Goal: Book appointment/travel/reservation

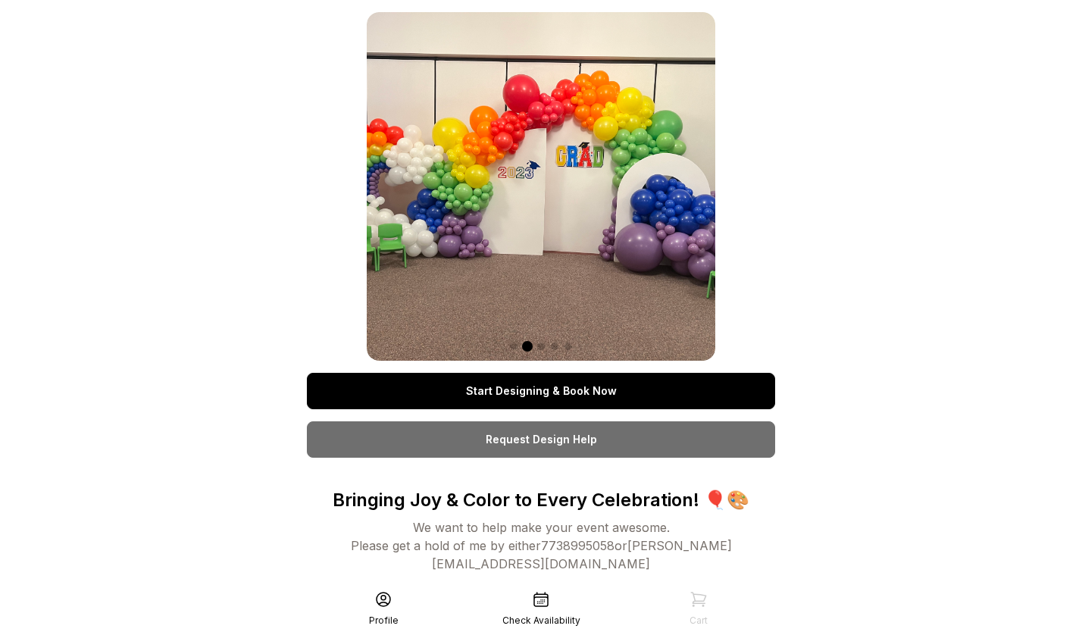
click at [551, 396] on link "Start Designing & Book Now" at bounding box center [541, 391] width 468 height 36
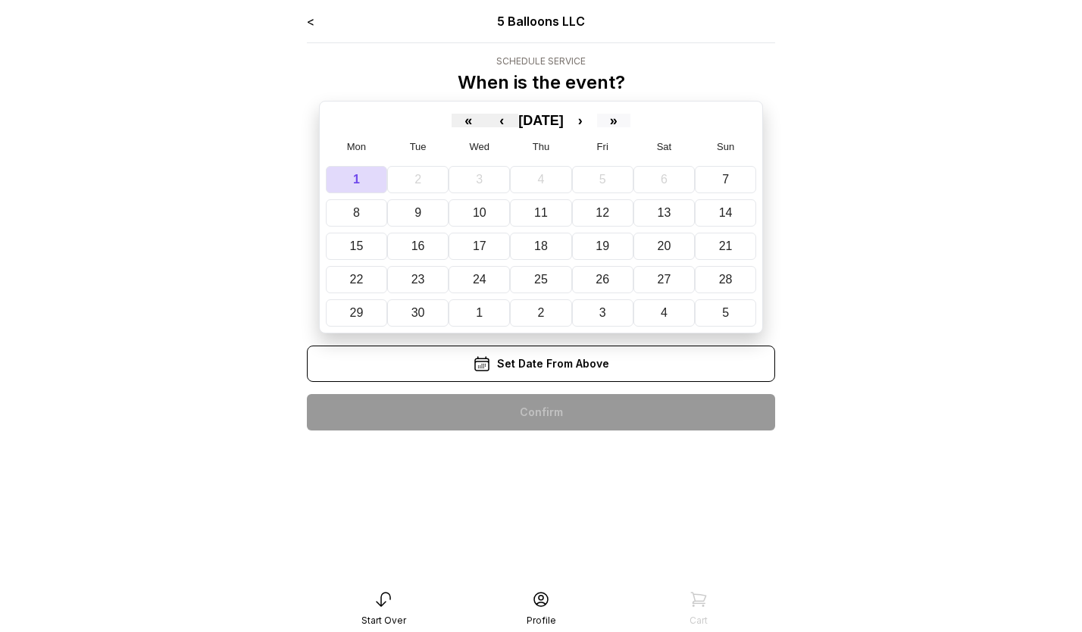
click at [631, 126] on button "»" at bounding box center [613, 121] width 33 height 14
click at [631, 125] on button "»" at bounding box center [613, 121] width 33 height 14
click at [452, 117] on button "«" at bounding box center [468, 121] width 33 height 14
click at [597, 119] on button "›" at bounding box center [580, 121] width 33 height 14
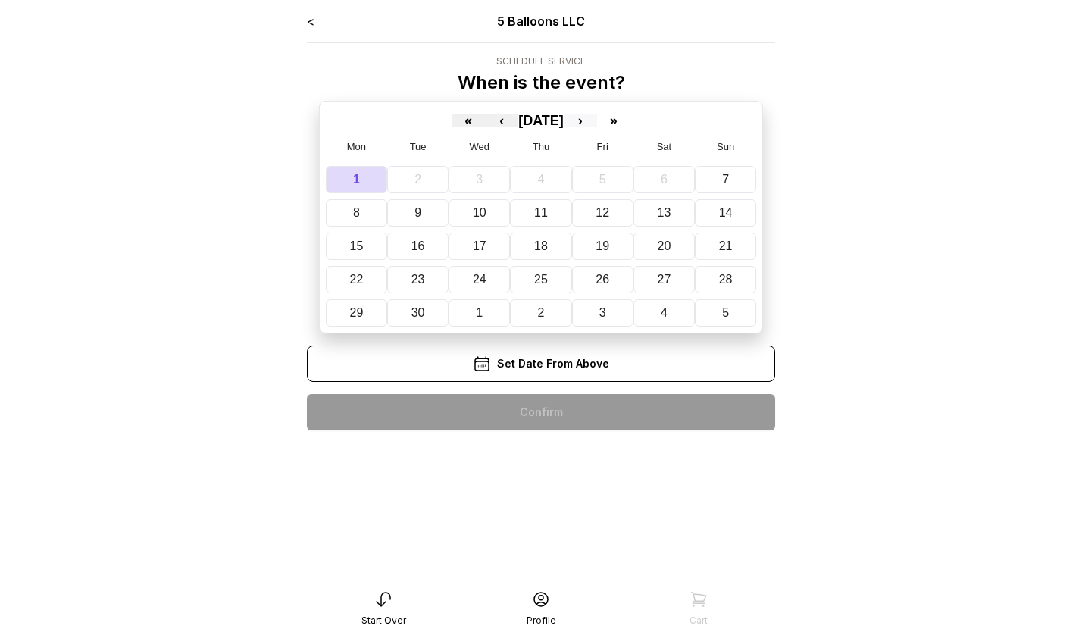
click at [597, 119] on button "›" at bounding box center [580, 121] width 33 height 14
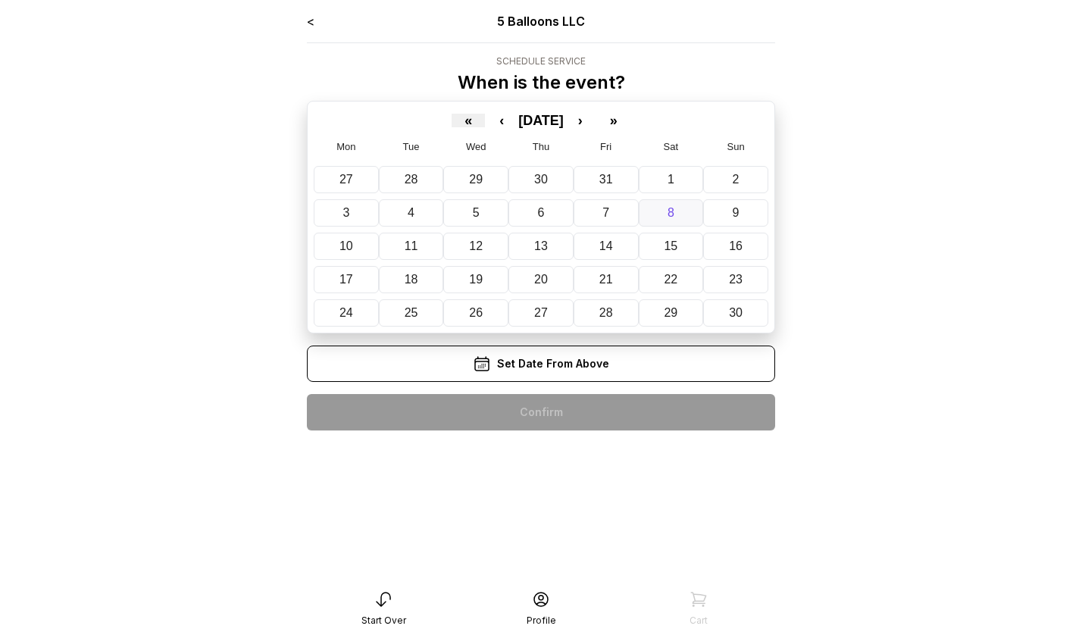
click at [662, 221] on button "8" at bounding box center [671, 212] width 65 height 27
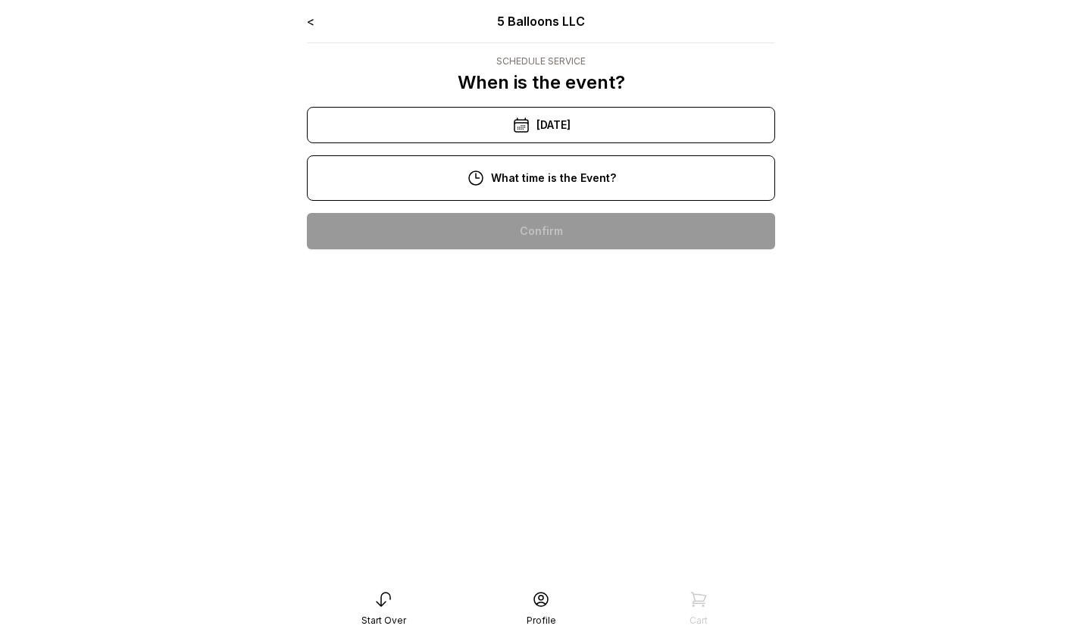
click at [557, 377] on div "1:00 pm" at bounding box center [541, 377] width 444 height 36
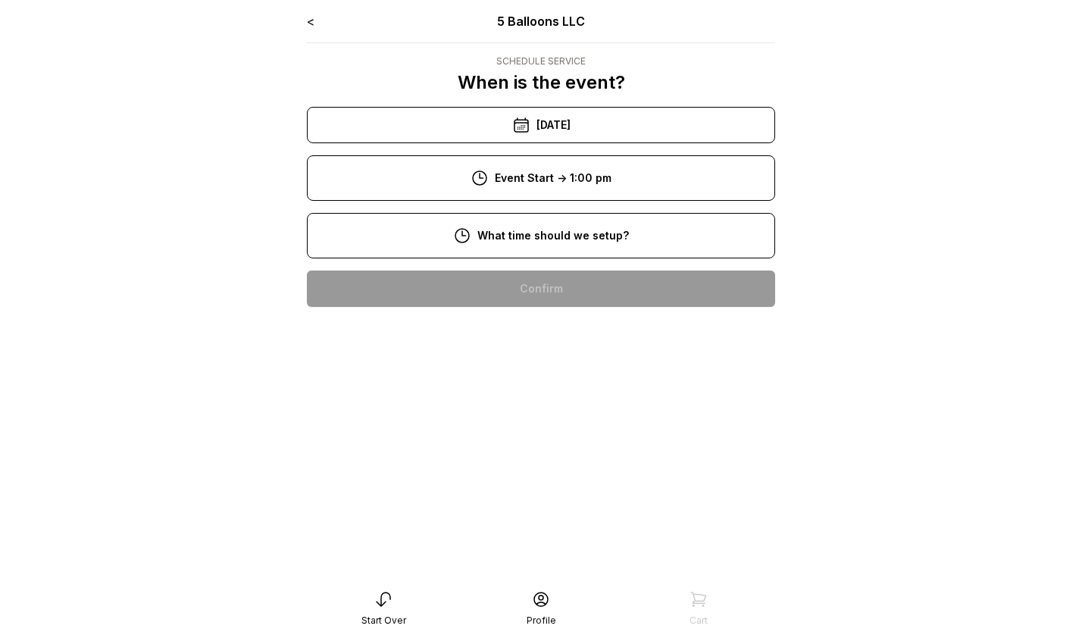
click at [562, 419] on div "11:00 am" at bounding box center [541, 434] width 444 height 36
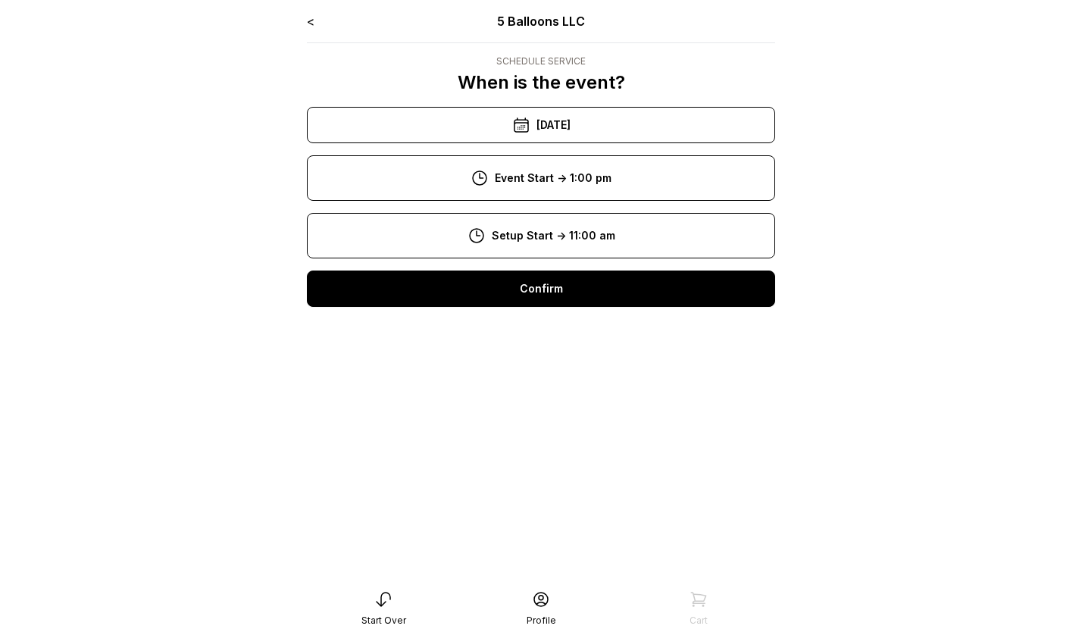
click at [564, 296] on div "Confirm" at bounding box center [541, 289] width 468 height 36
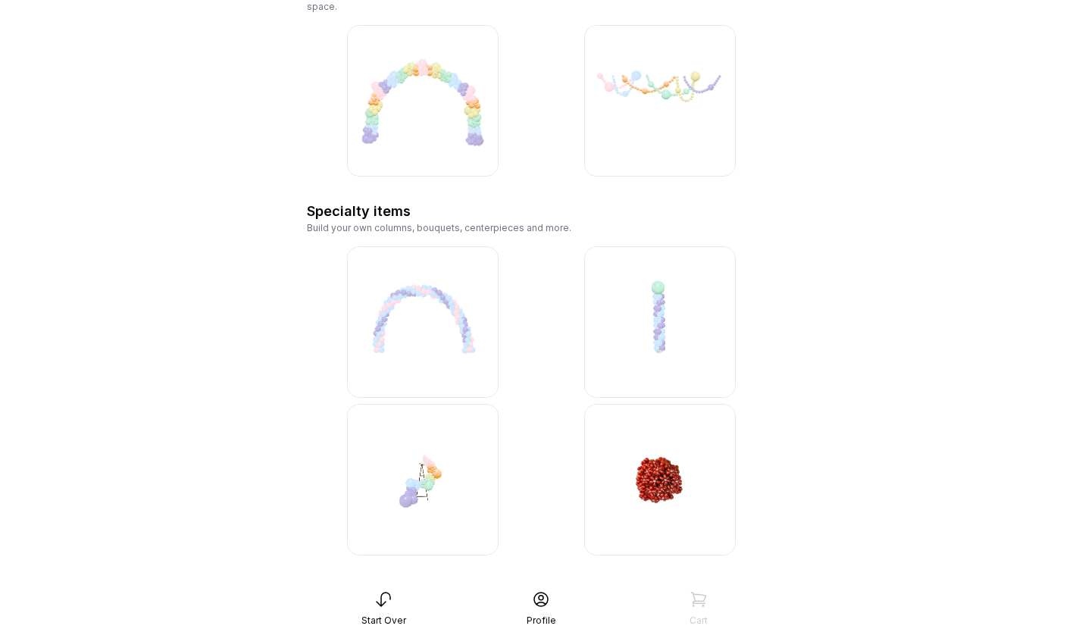
scroll to position [3222, 0]
click at [381, 604] on icon at bounding box center [383, 599] width 18 height 18
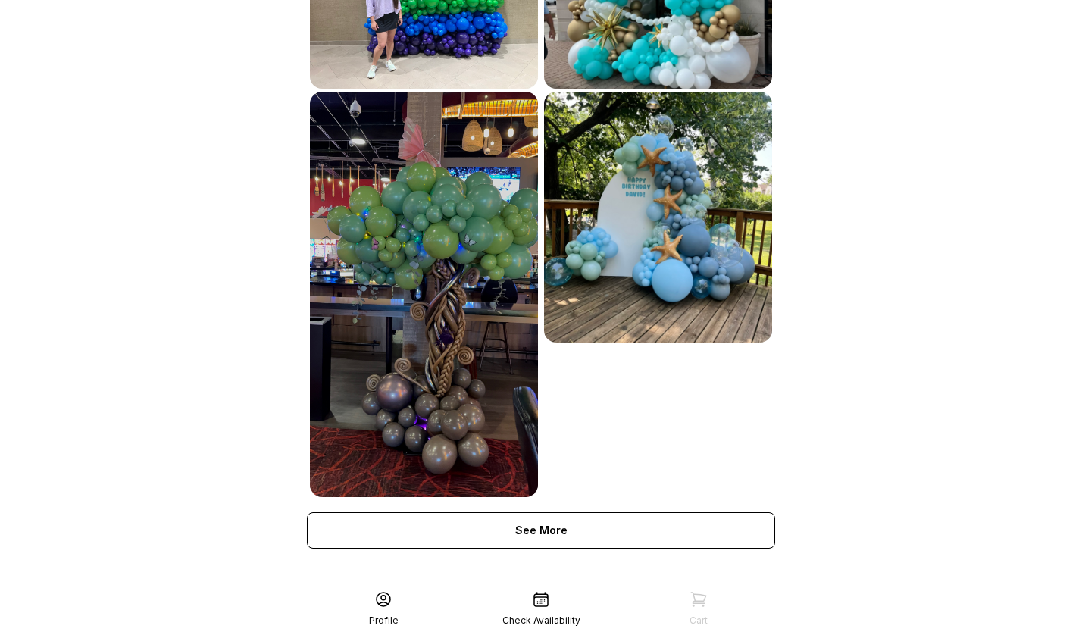
scroll to position [666, 0]
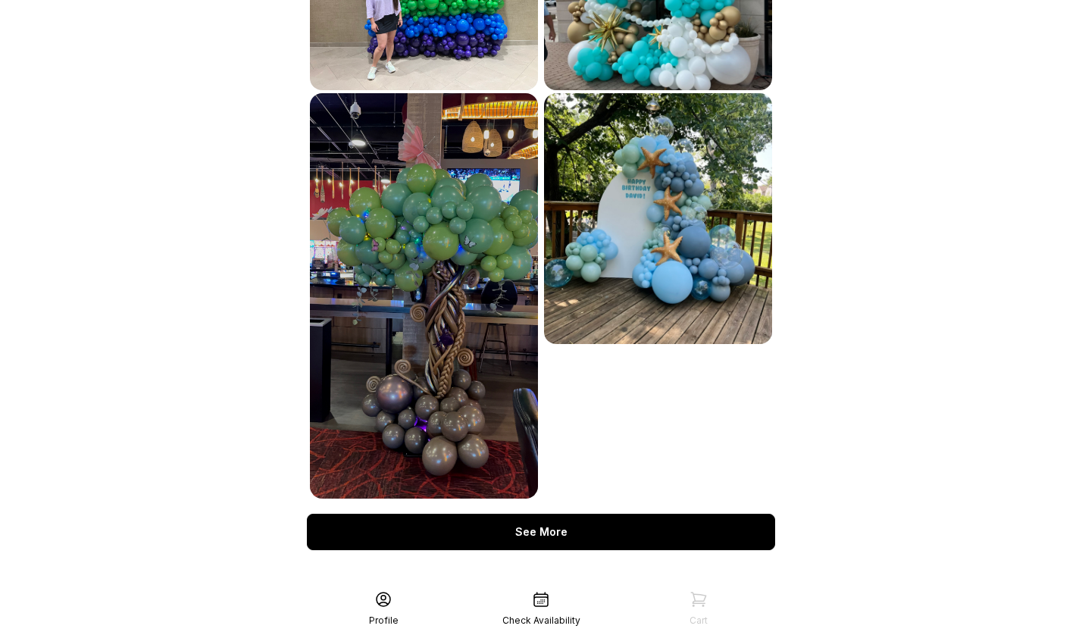
click at [555, 514] on div "See More" at bounding box center [541, 532] width 468 height 36
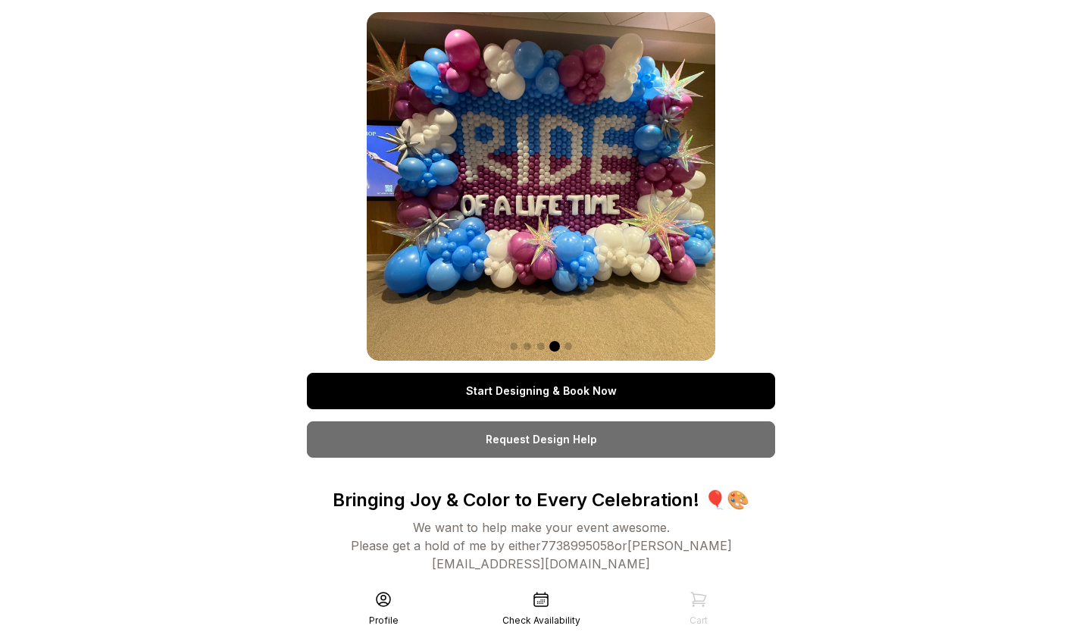
scroll to position [0, 0]
click at [583, 163] on img at bounding box center [541, 186] width 349 height 349
